Goal: Task Accomplishment & Management: Manage account settings

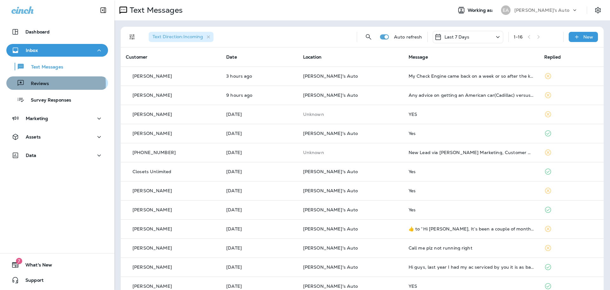
click at [49, 84] on div "Reviews" at bounding box center [57, 83] width 97 height 10
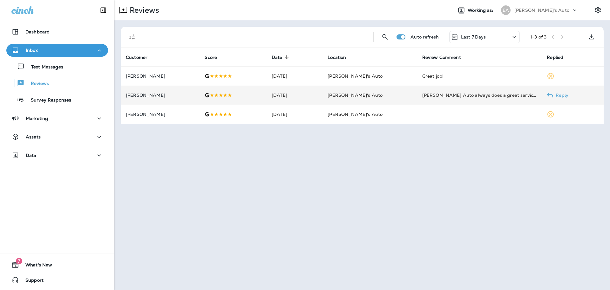
click at [471, 101] on td "Evan Auto always does a great service! They do a great service and check out ev…" at bounding box center [479, 94] width 125 height 19
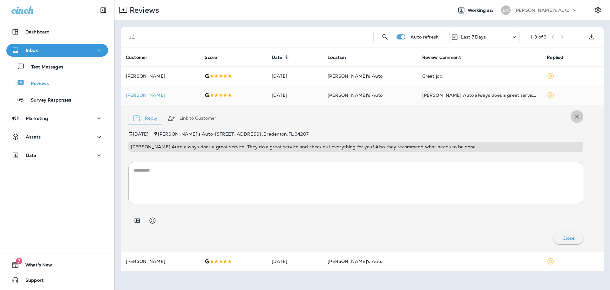
click at [578, 118] on icon "button" at bounding box center [577, 116] width 8 height 8
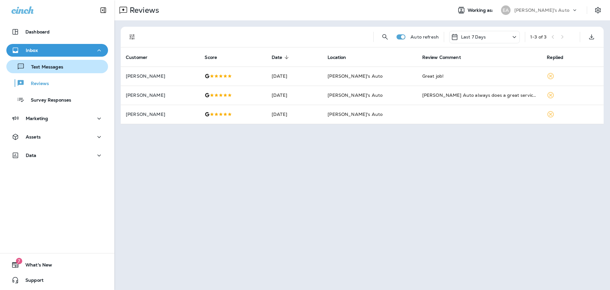
click at [38, 62] on div "Text Messages" at bounding box center [36, 67] width 54 height 10
